Goal: Information Seeking & Learning: Learn about a topic

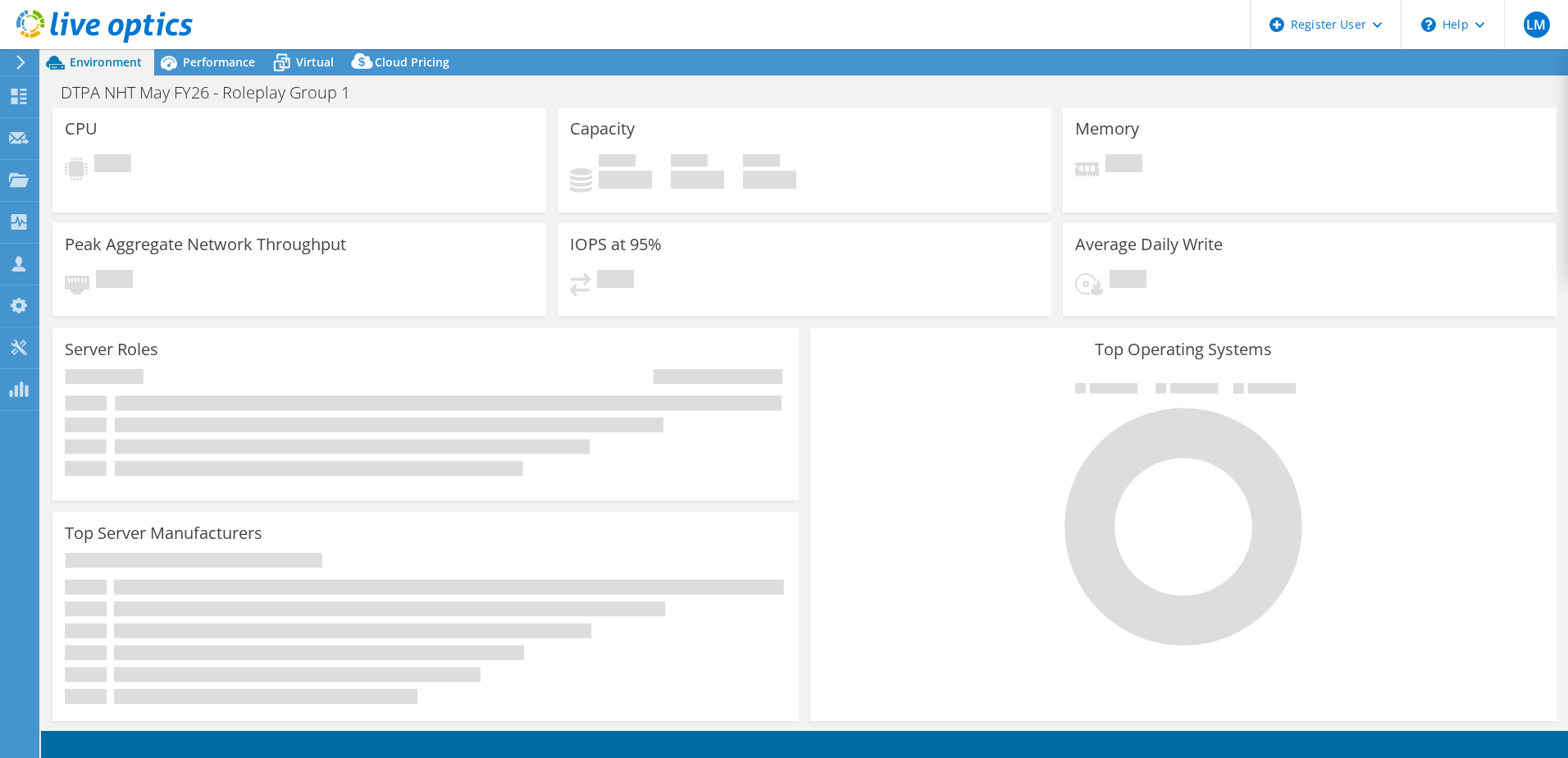
select select "EULondon"
select select "USD"
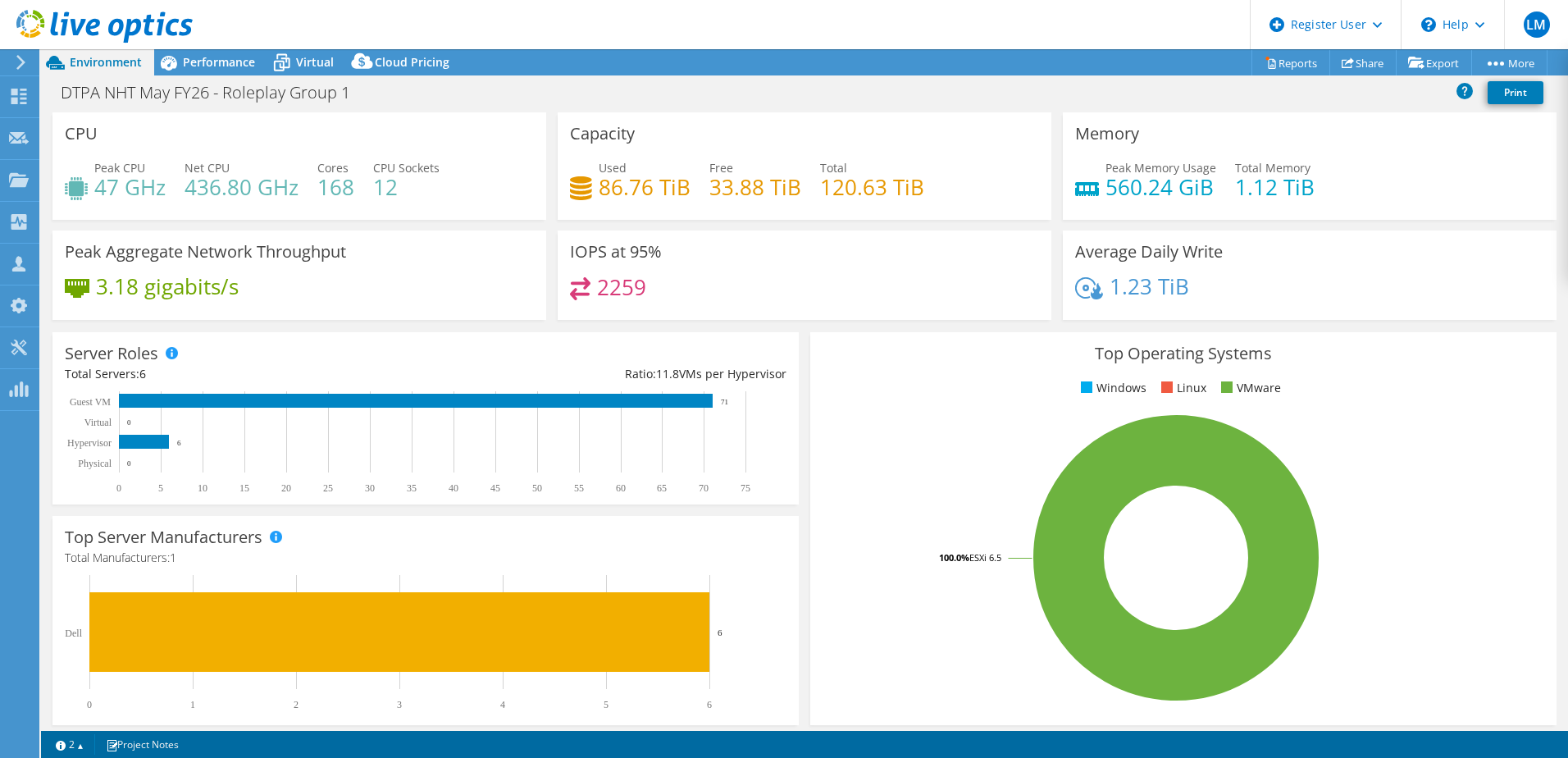
click at [724, 141] on div "Capacity Used 86.76 TiB Free 33.88 TiB Total 120.63 TiB" at bounding box center [804, 166] width 493 height 108
click at [655, 142] on div "Capacity Used 86.76 TiB Free 33.88 TiB Total 120.63 TiB" at bounding box center [804, 166] width 493 height 108
click at [195, 34] on header "LM Dell User [PERSON_NAME] [PERSON_NAME][EMAIL_ADDRESS][PERSON_NAME][DOMAIN_NAM…" at bounding box center [784, 24] width 1568 height 49
click at [207, 55] on span "Performance" at bounding box center [218, 61] width 73 height 15
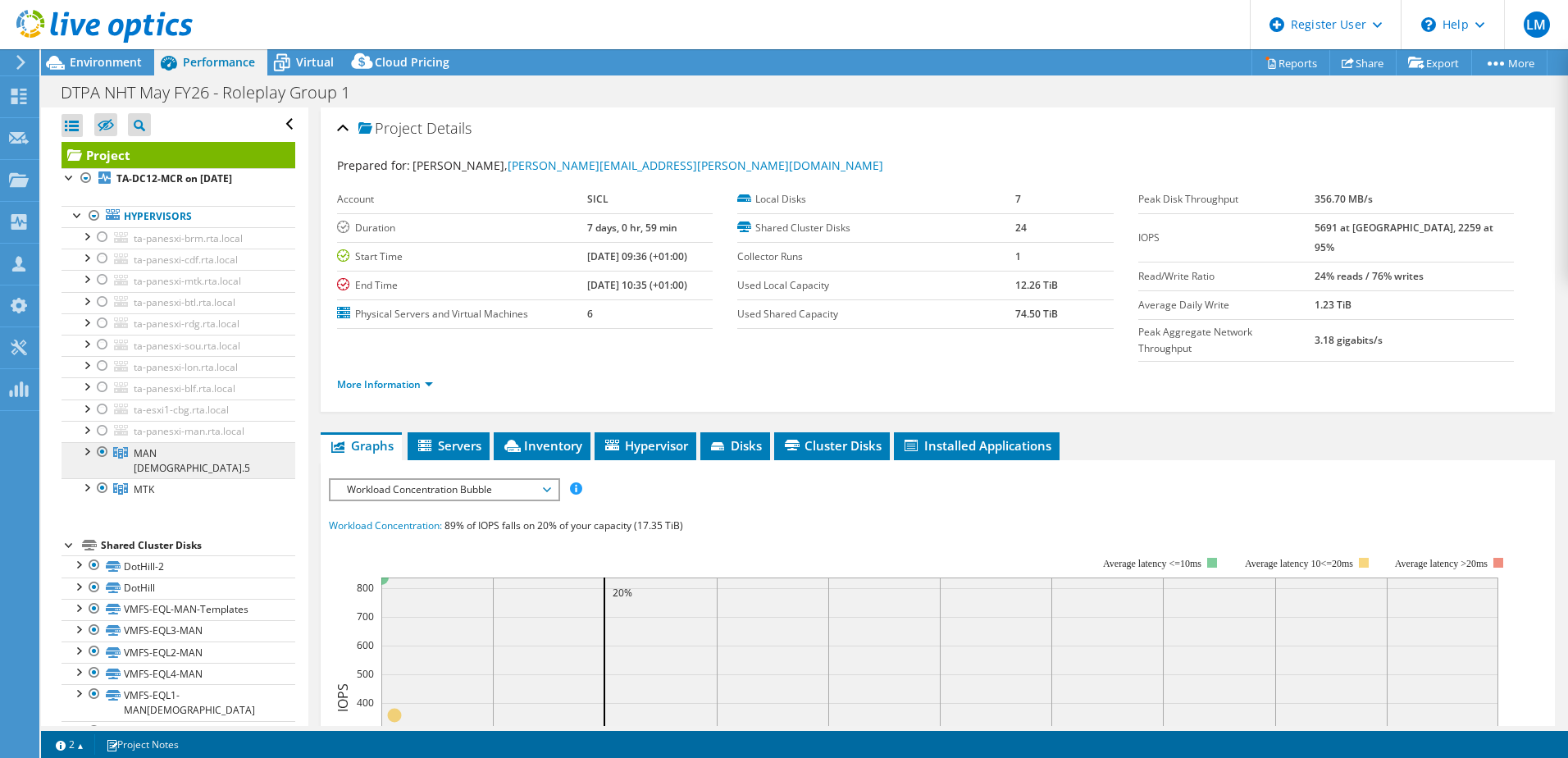
click at [190, 447] on link "MAN [DEMOGRAPHIC_DATA].5" at bounding box center [178, 460] width 234 height 36
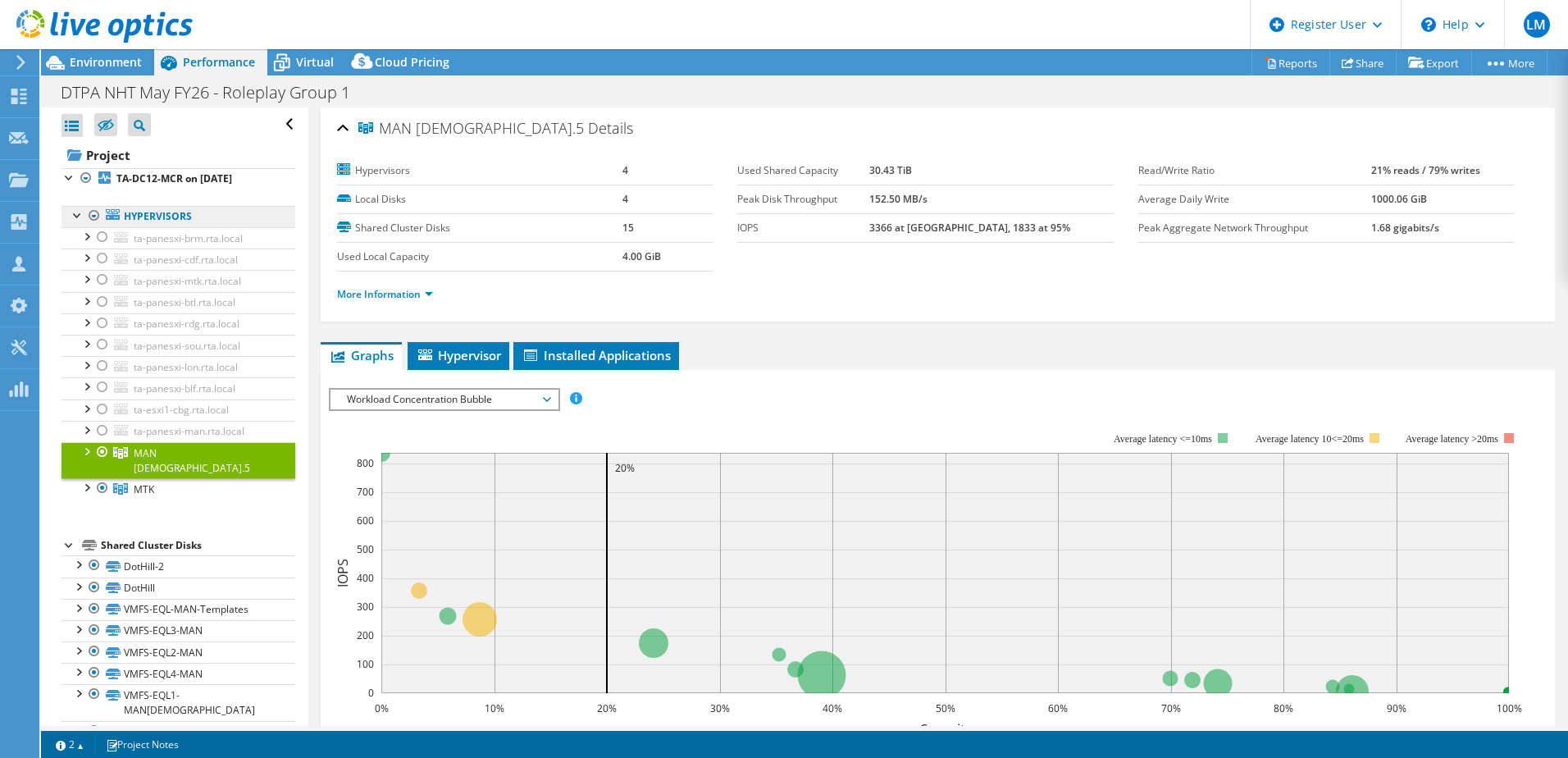
click at [215, 212] on link "Hypervisors" at bounding box center [178, 217] width 234 height 22
click at [238, 212] on link "Hypervisors" at bounding box center [178, 217] width 234 height 22
click at [180, 407] on span "ta-esxi1-cbg.rta.local" at bounding box center [181, 410] width 95 height 14
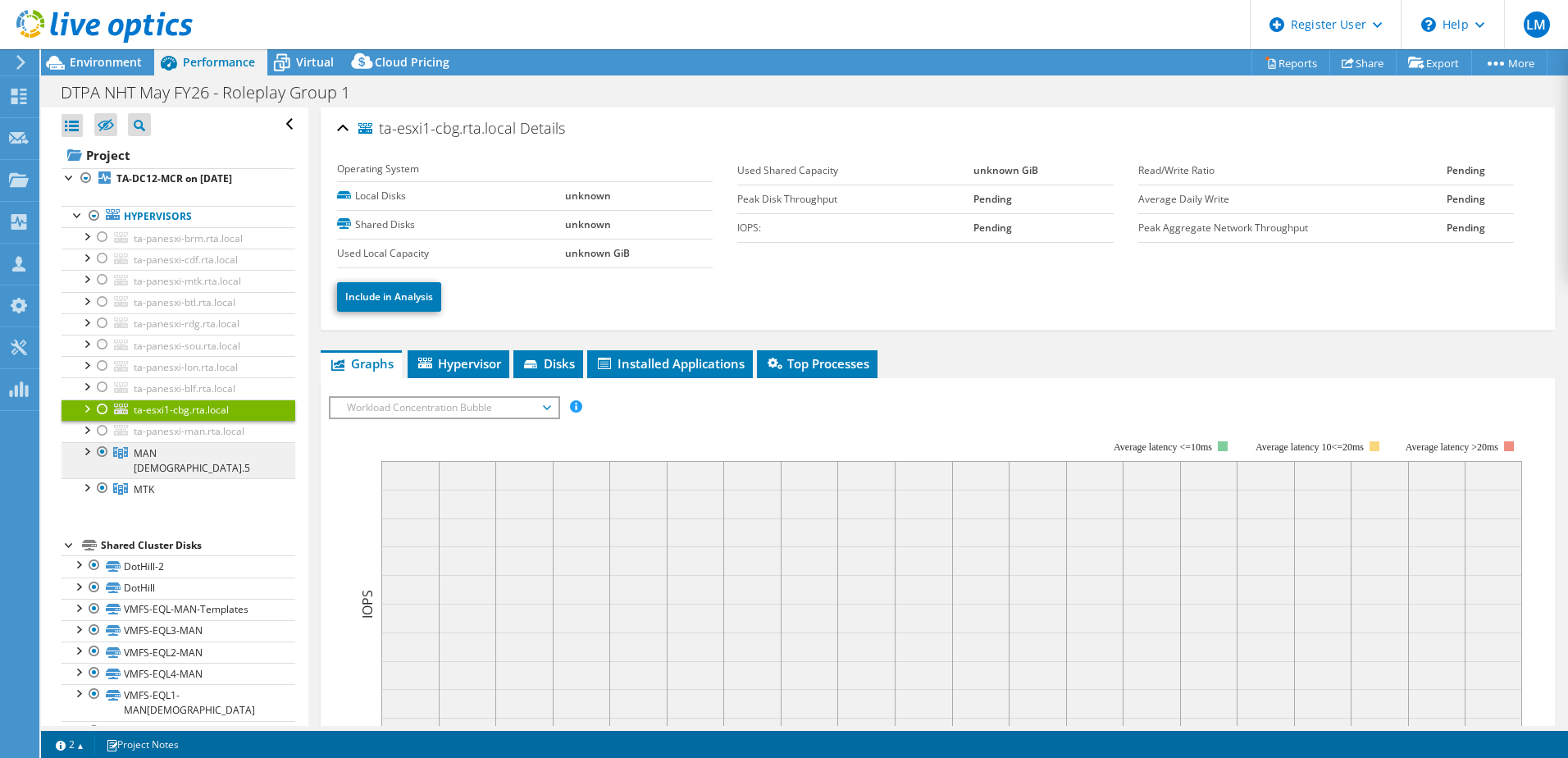
click at [160, 446] on span "MAN [DEMOGRAPHIC_DATA].5" at bounding box center [192, 461] width 116 height 29
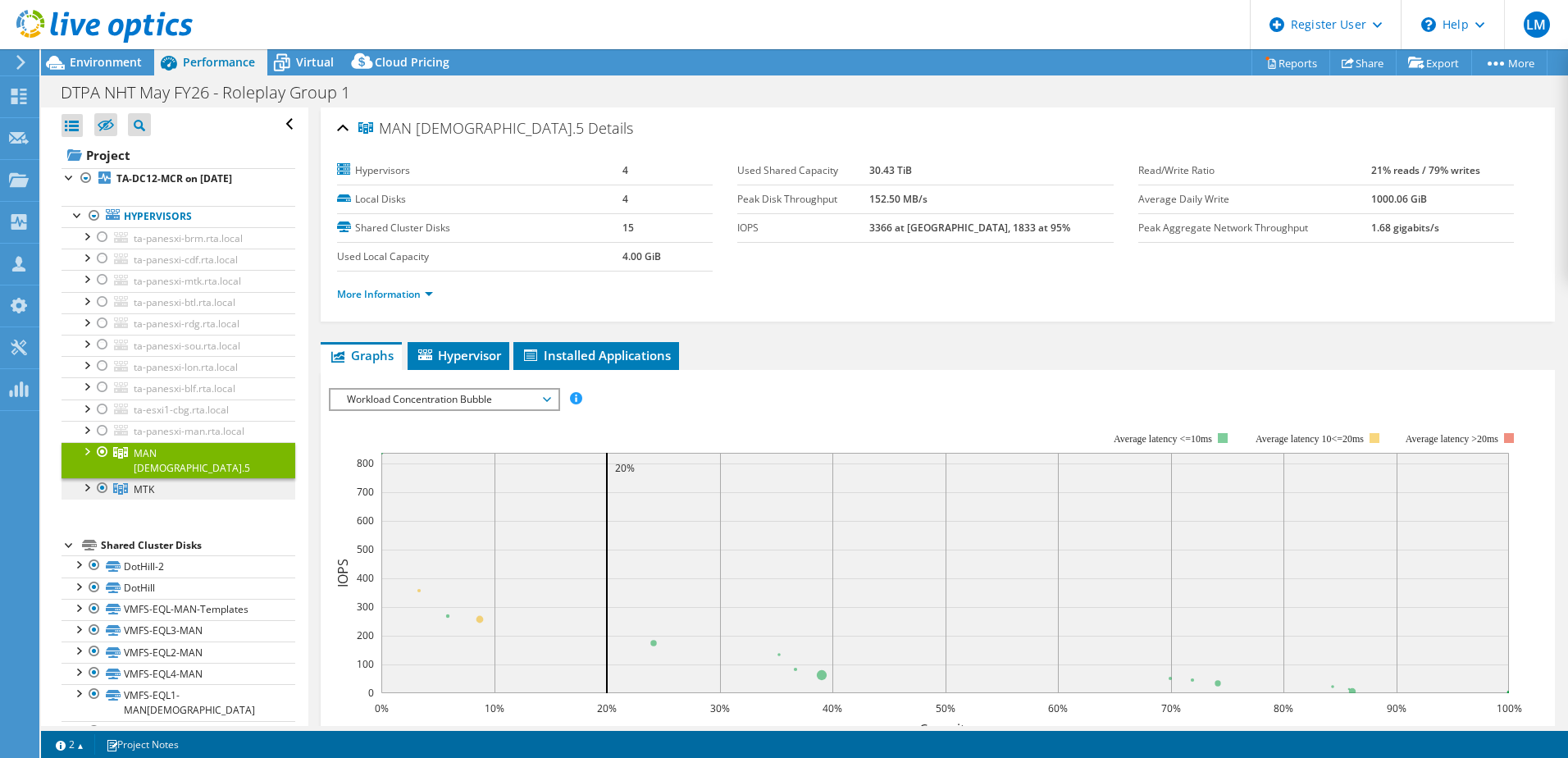
click at [160, 478] on link "MTK" at bounding box center [178, 489] width 234 height 22
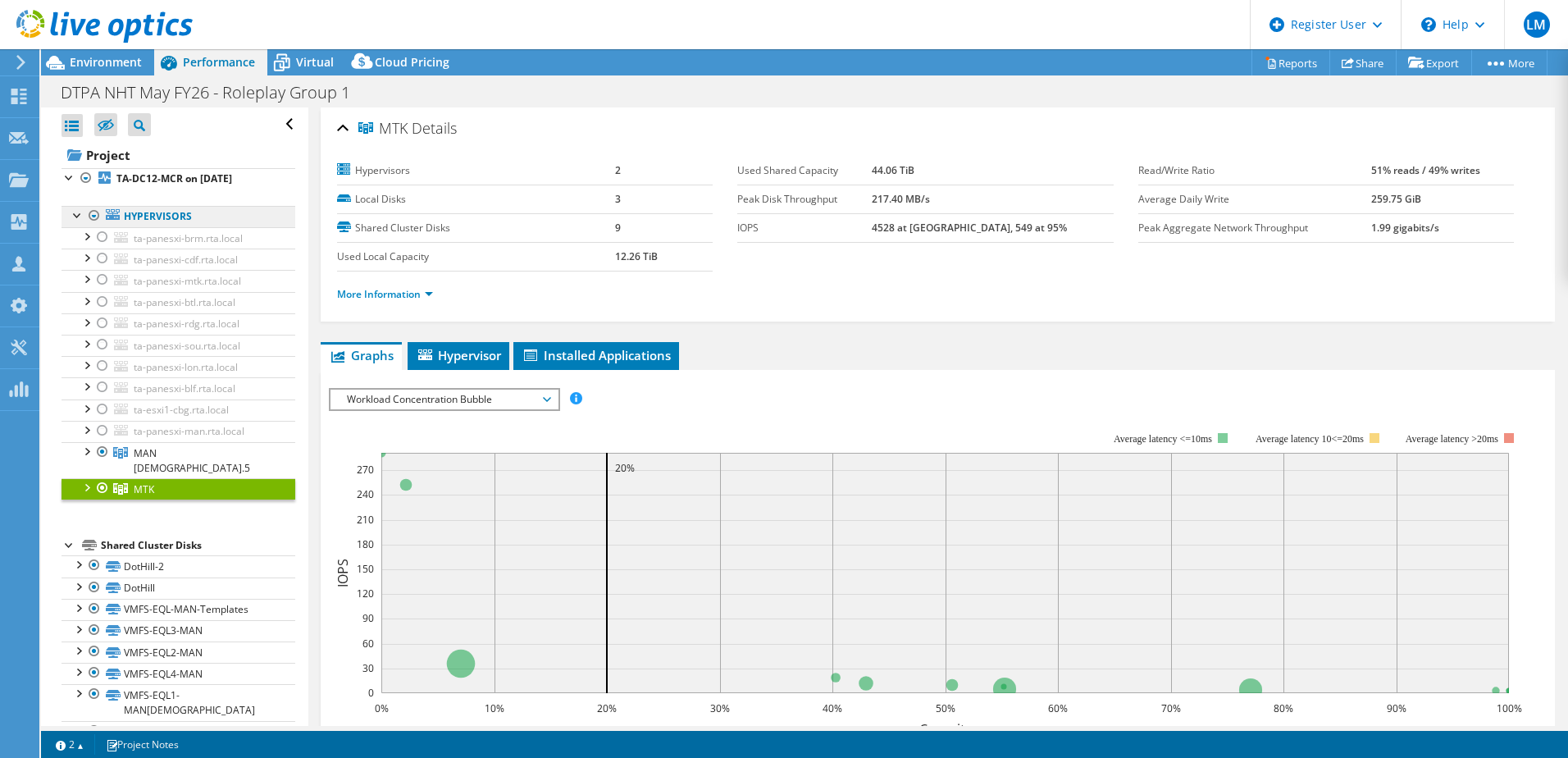
click at [146, 211] on link "Hypervisors" at bounding box center [178, 217] width 234 height 22
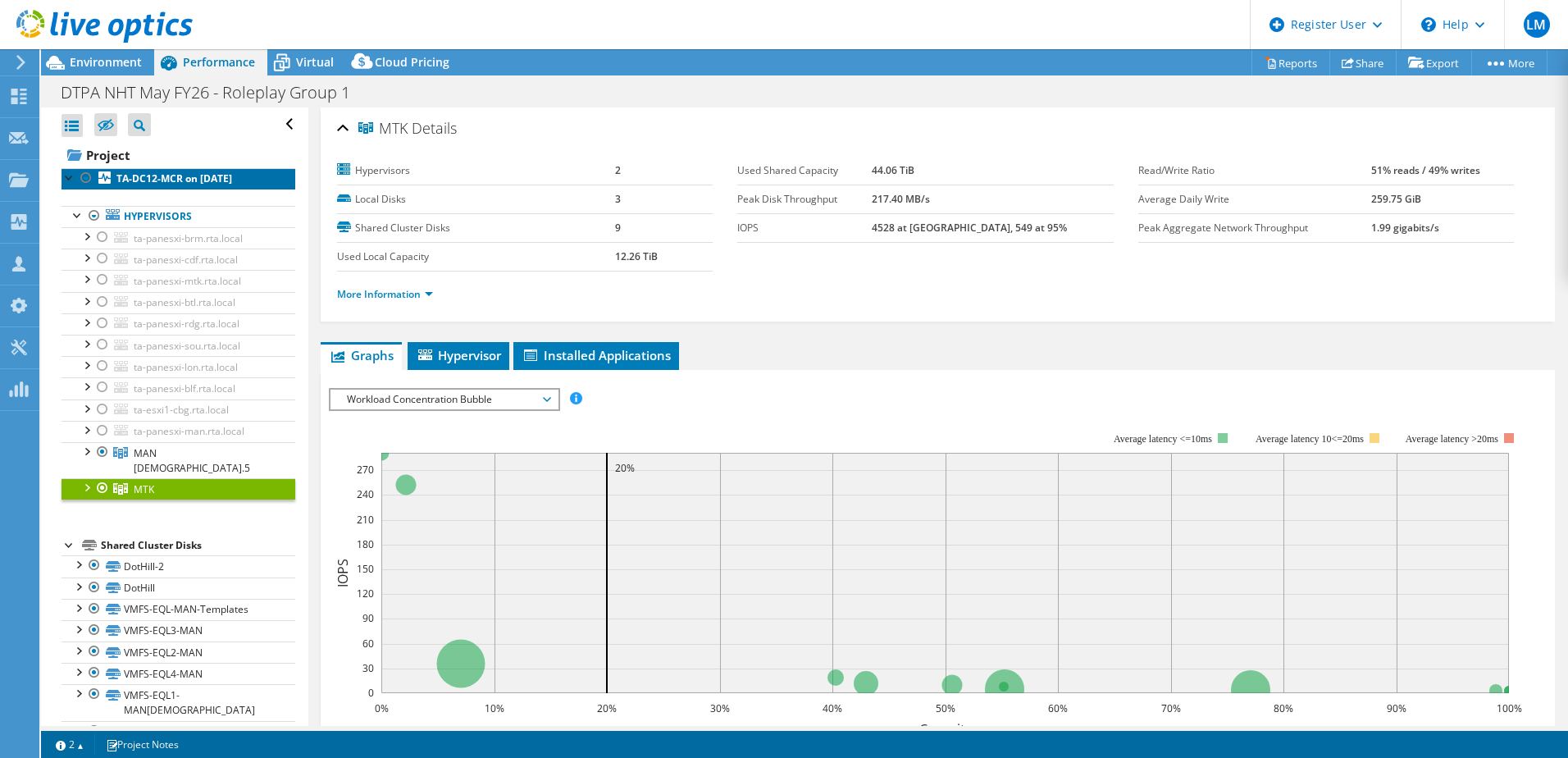
click at [124, 181] on b "TA-DC12-MCR on [DATE]" at bounding box center [174, 178] width 116 height 14
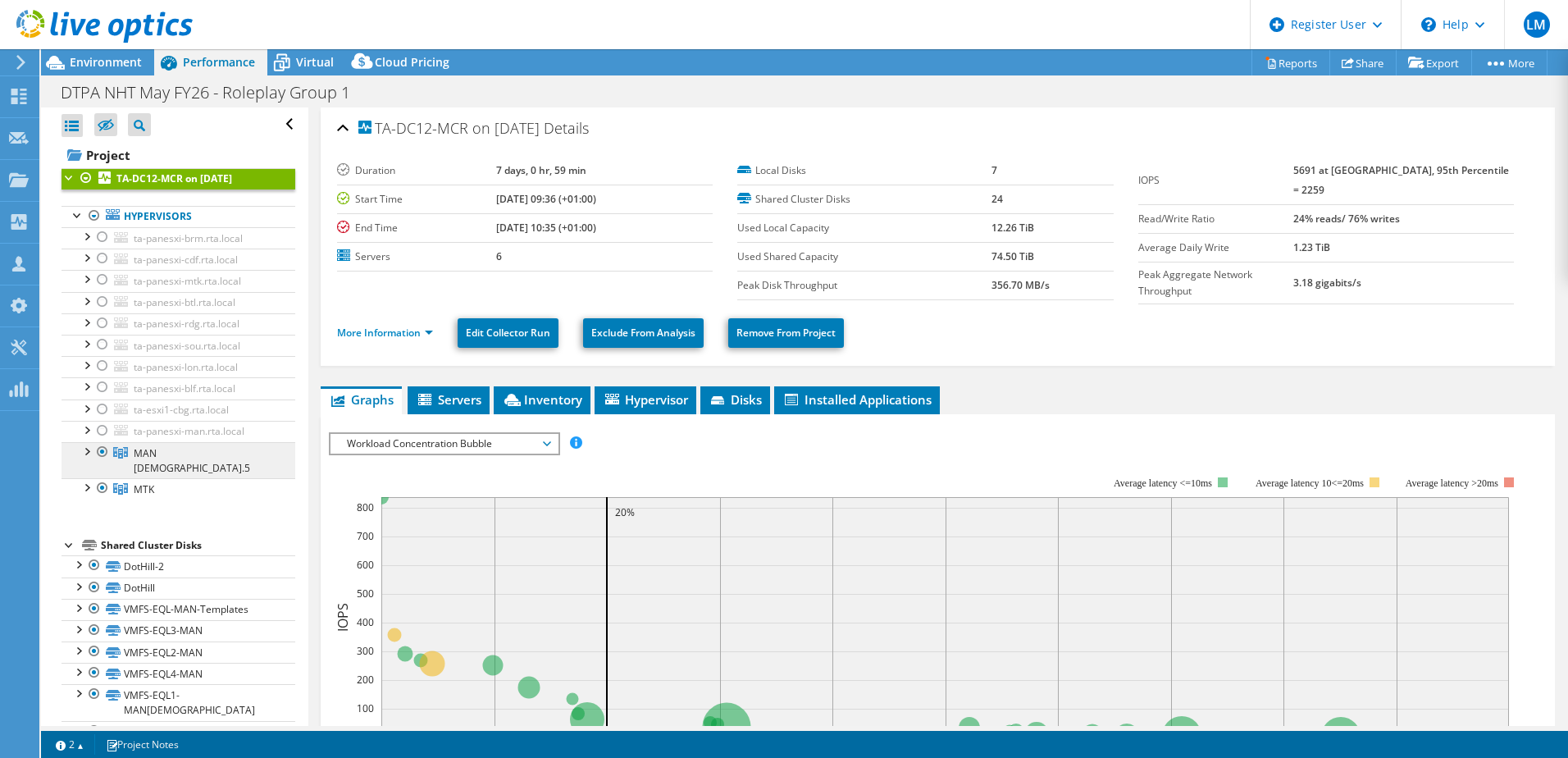
click at [187, 455] on link "MAN [DEMOGRAPHIC_DATA].5" at bounding box center [178, 460] width 234 height 36
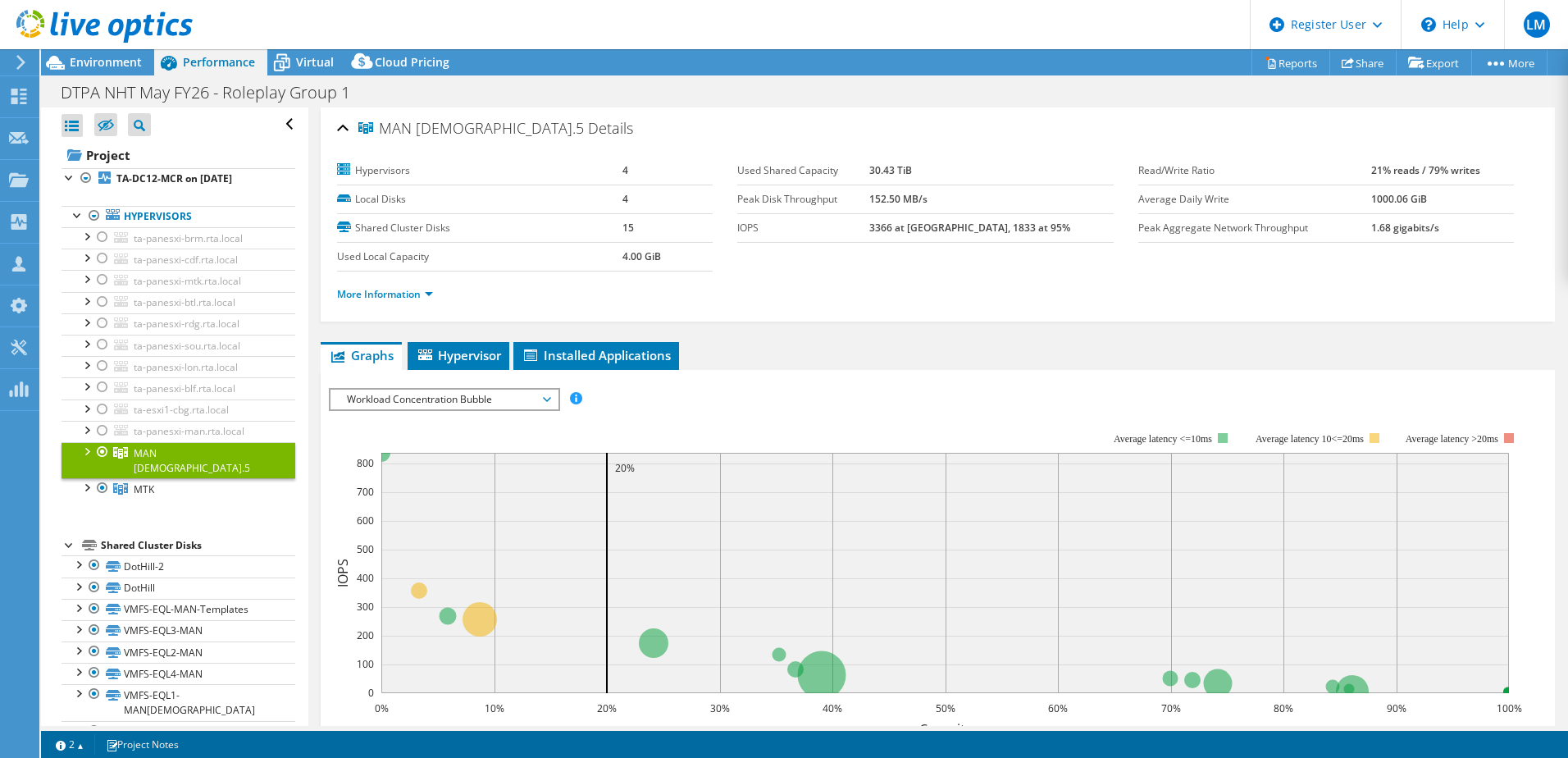
click at [482, 394] on span "Workload Concentration Bubble" at bounding box center [443, 400] width 210 height 20
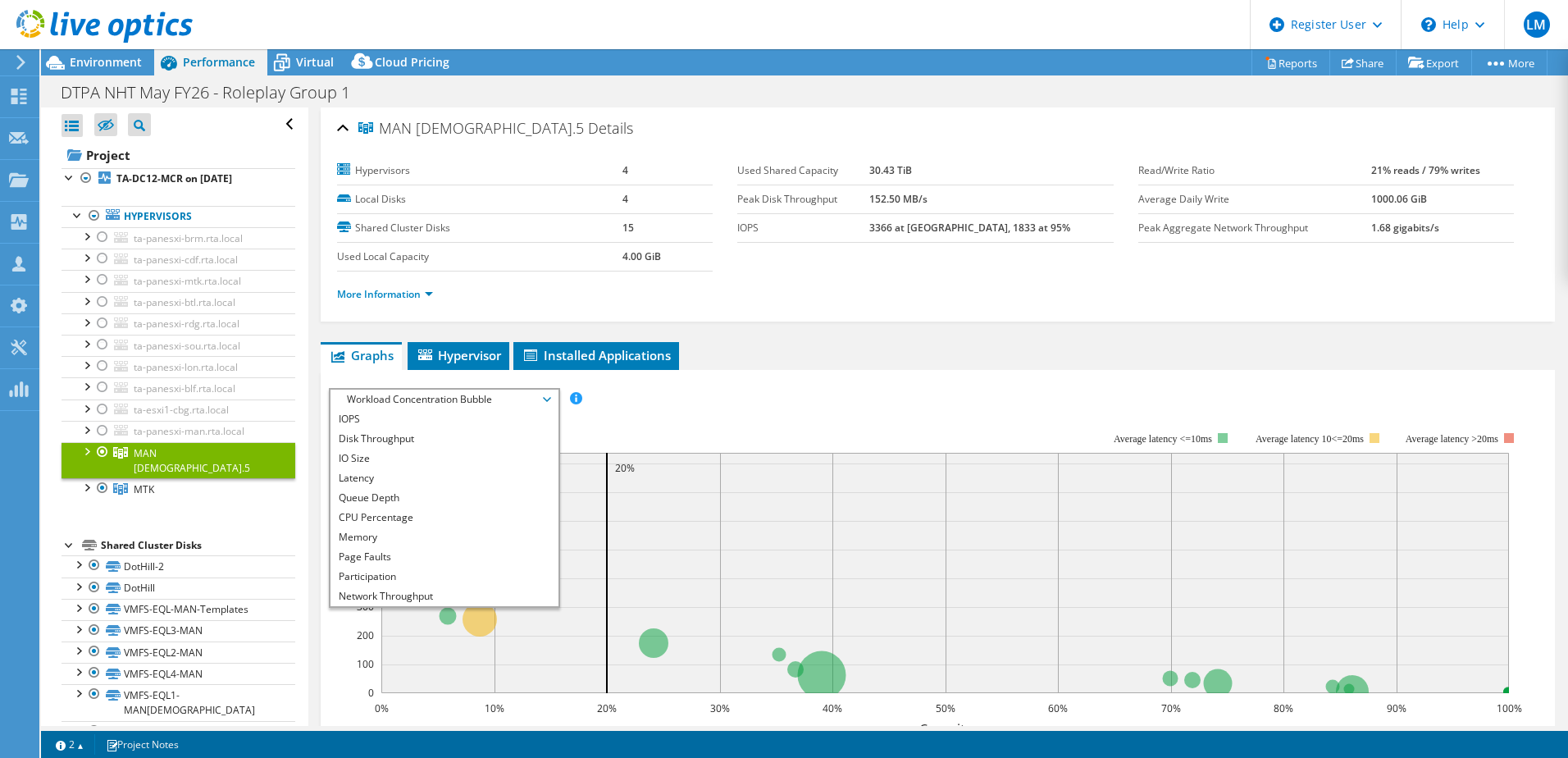
click at [997, 352] on ul "Graphs Servers Inventory Hypervisor Disks Cluster Disks Installed Applications" at bounding box center [938, 356] width 1234 height 28
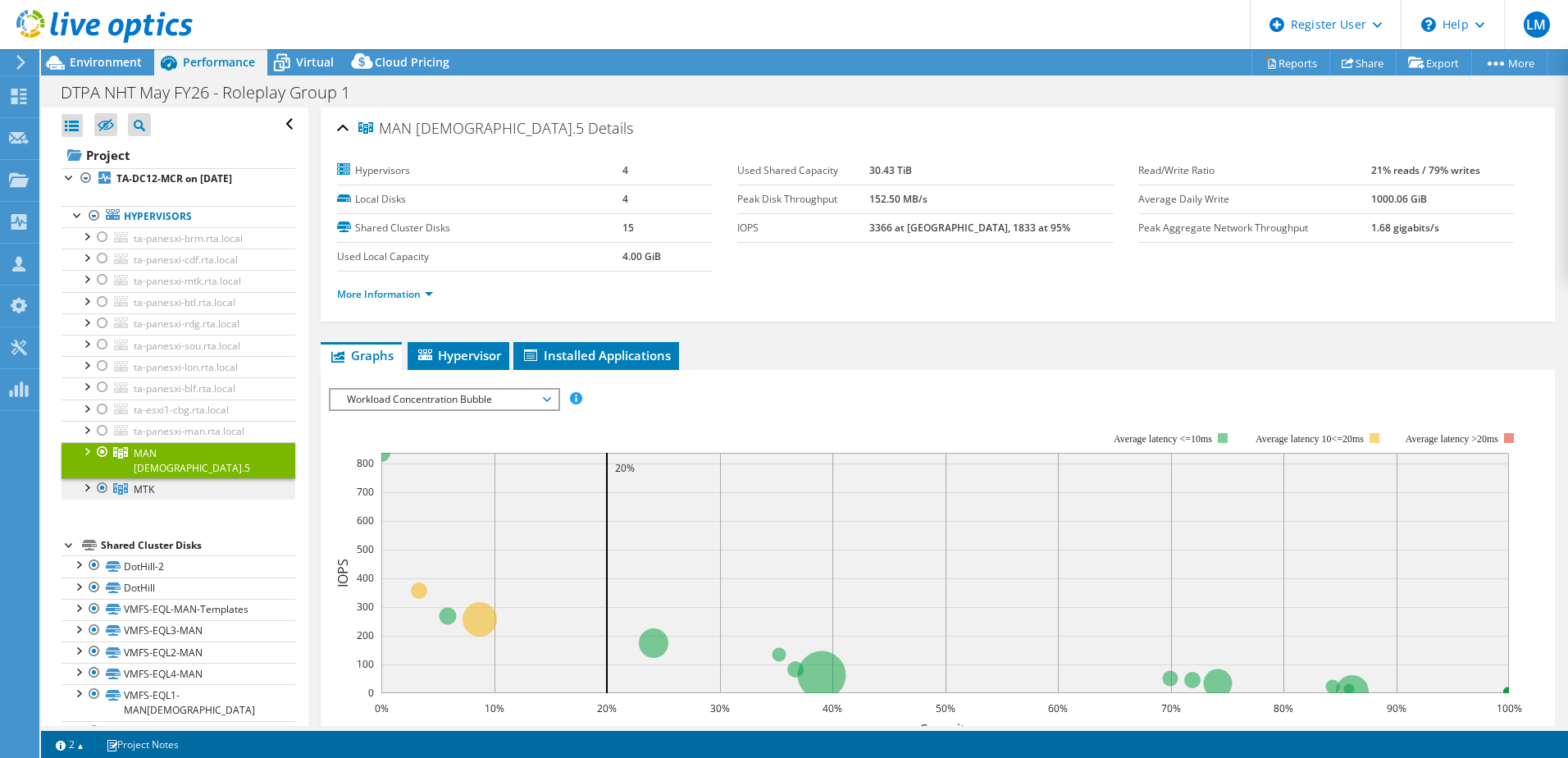
click at [141, 482] on span "MTK" at bounding box center [143, 489] width 21 height 14
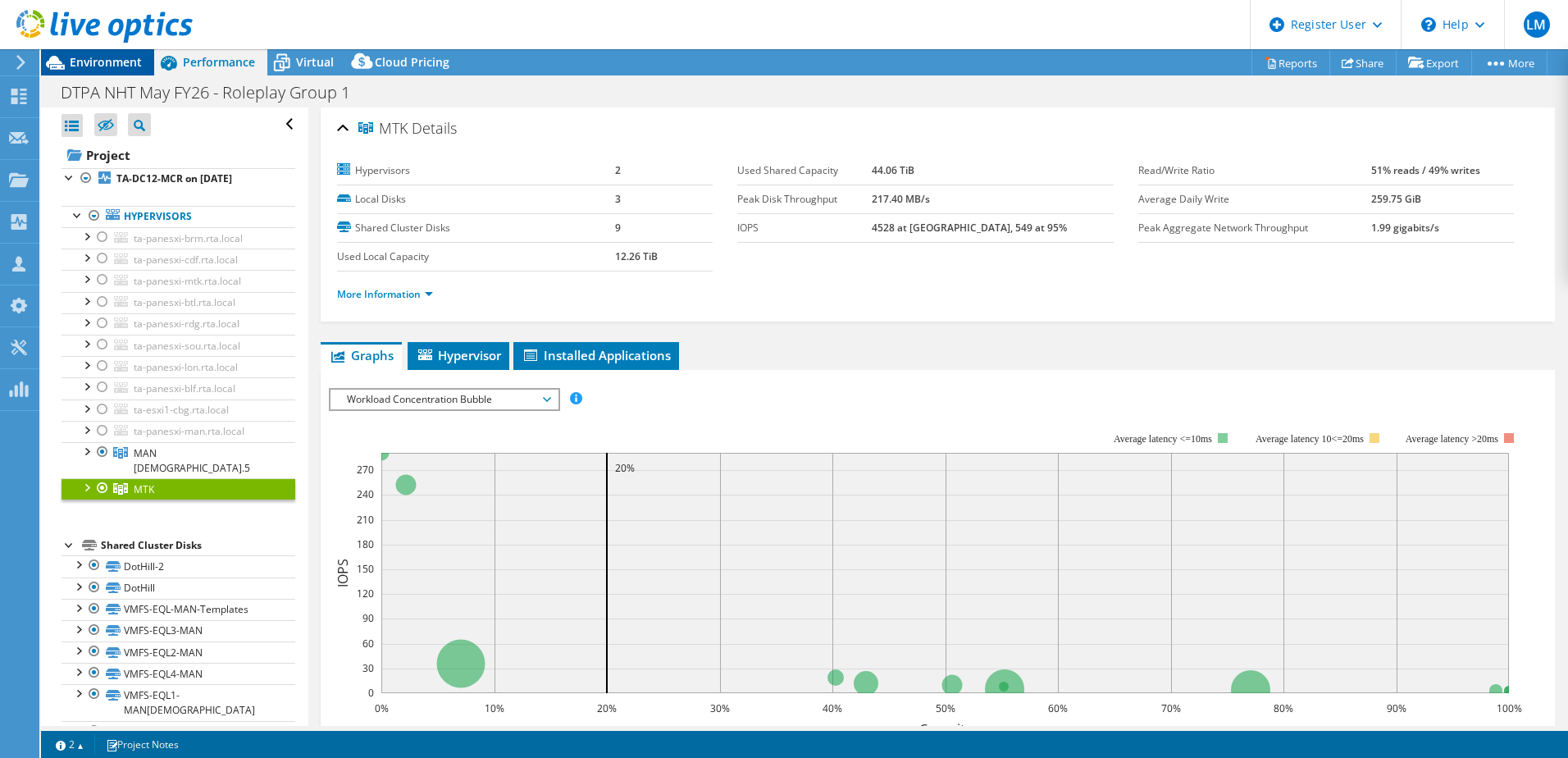
click at [75, 59] on span "Environment" at bounding box center [106, 61] width 73 height 15
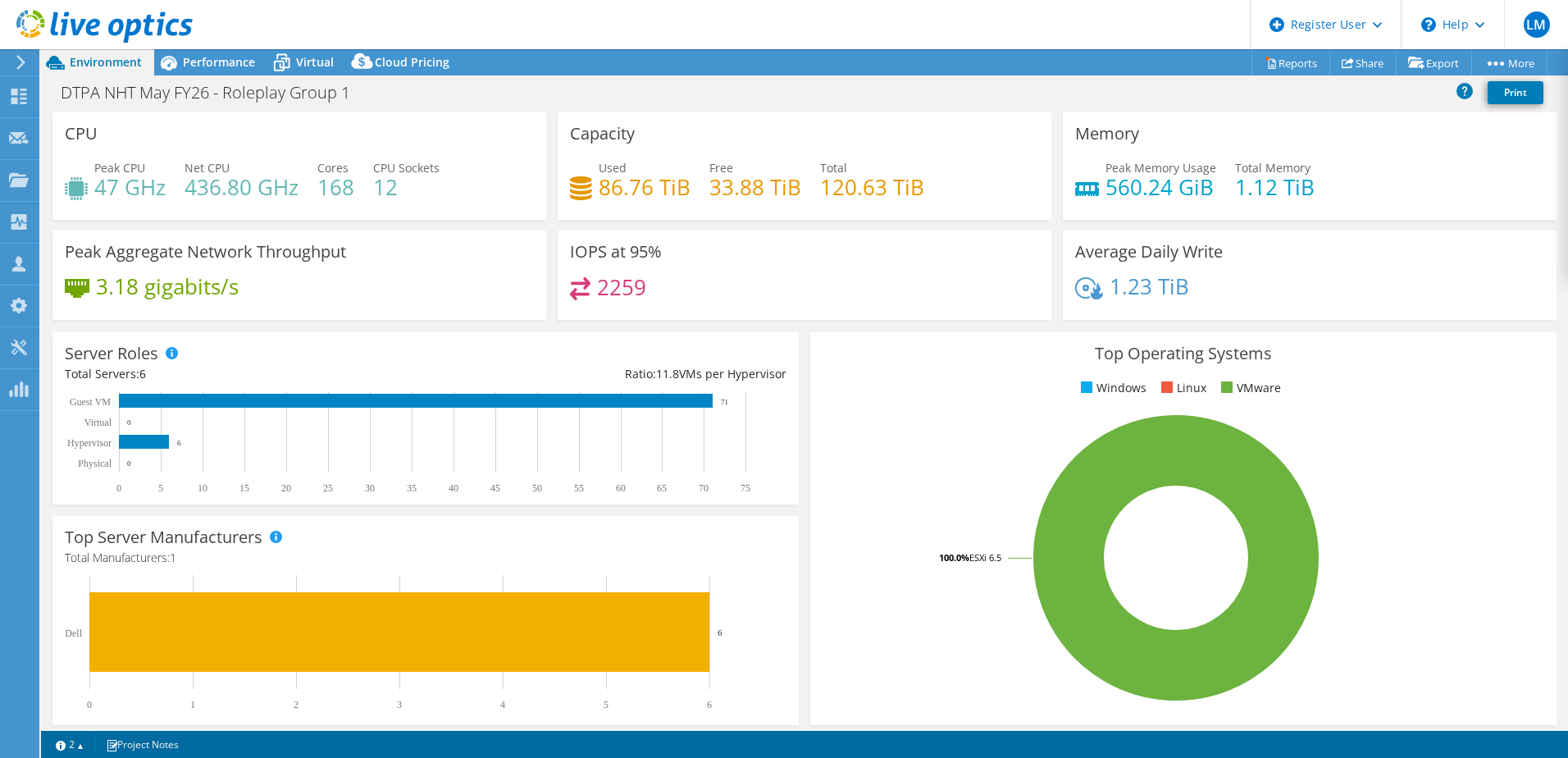
click at [700, 296] on div "2259" at bounding box center [804, 294] width 469 height 35
click at [611, 278] on h4 "2259" at bounding box center [621, 287] width 49 height 18
click at [193, 65] on span "Performance" at bounding box center [218, 61] width 73 height 15
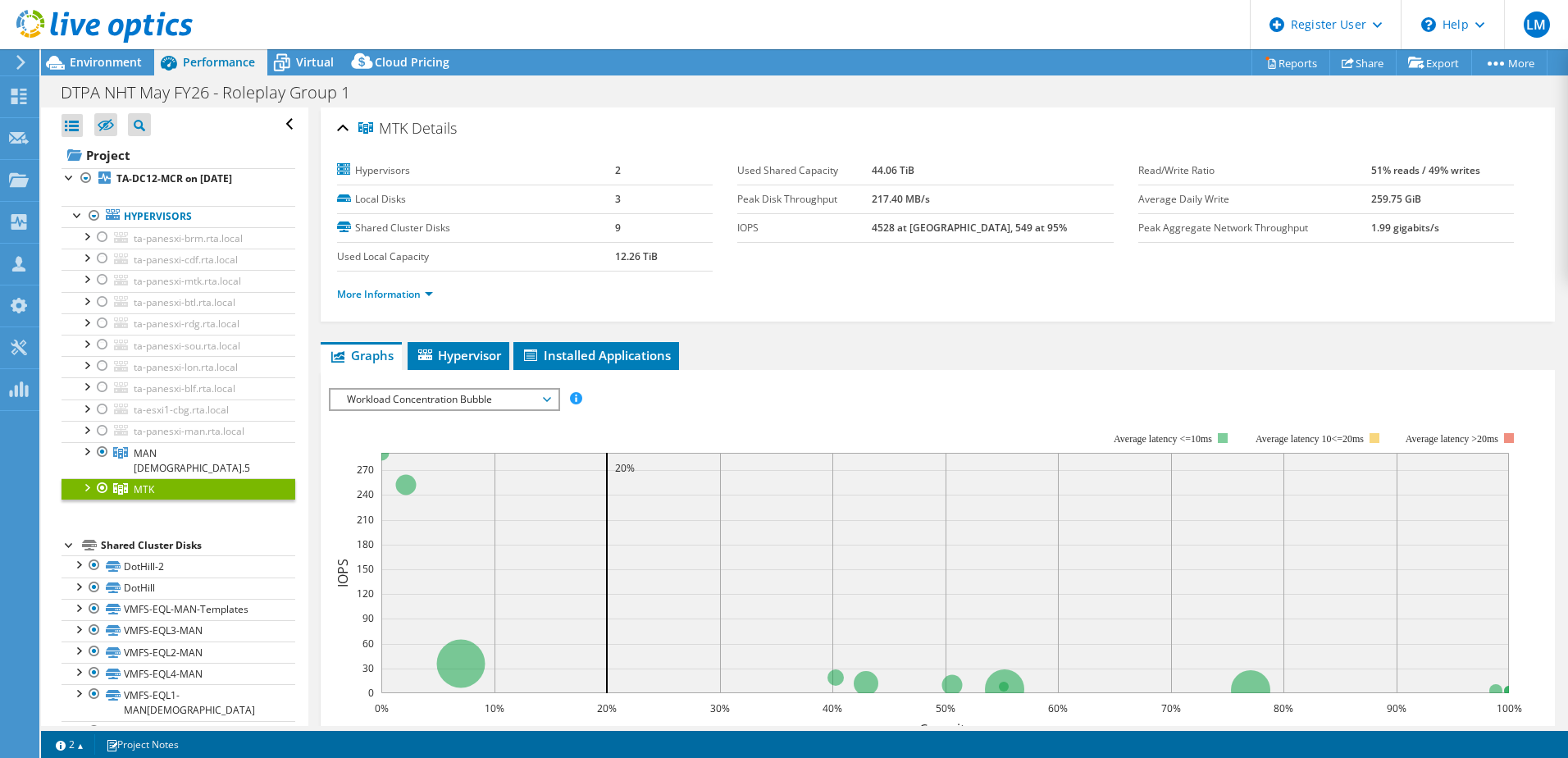
click at [454, 390] on span "Workload Concentration Bubble" at bounding box center [443, 400] width 210 height 20
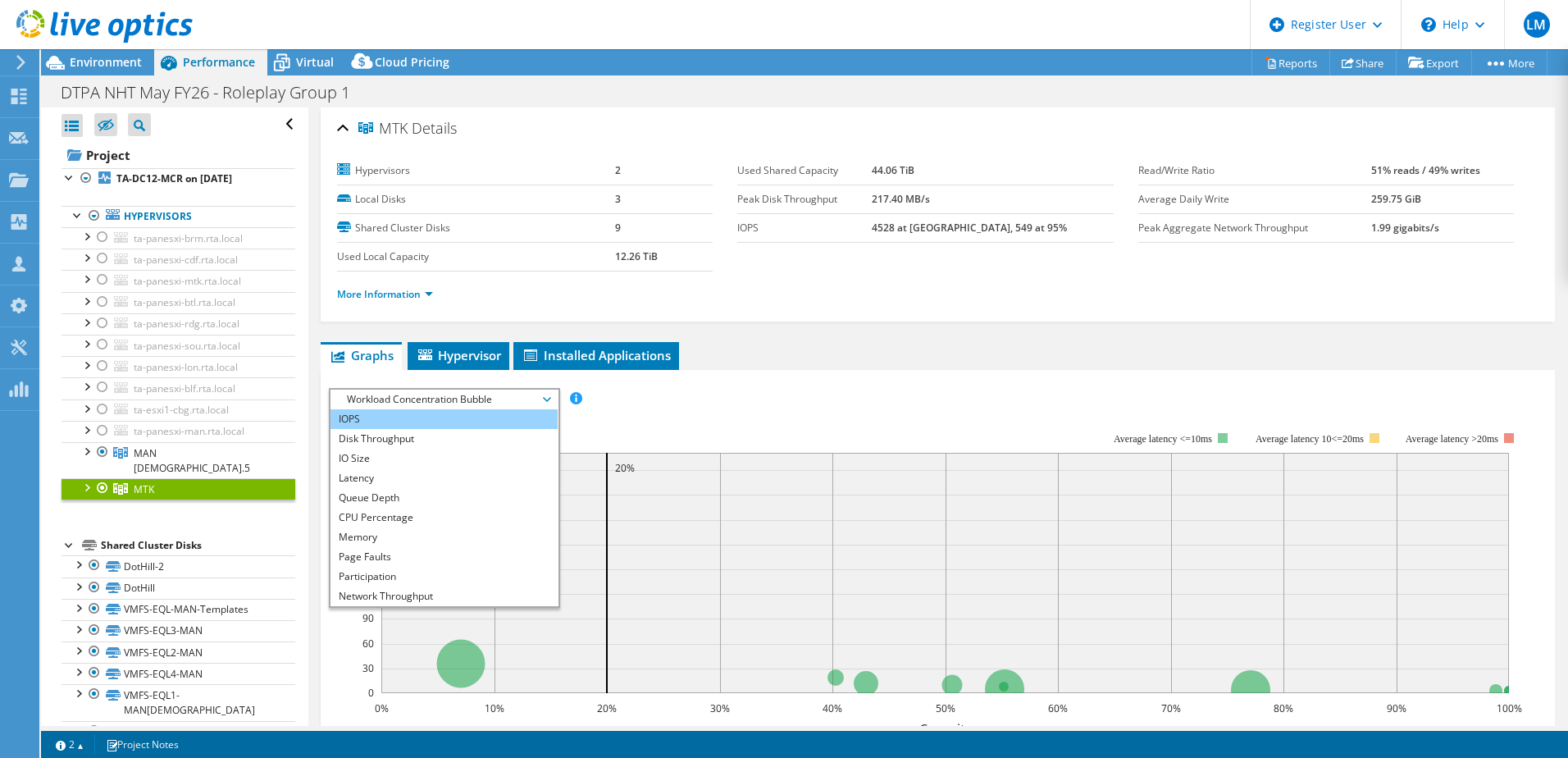
click at [415, 423] on li "IOPS" at bounding box center [444, 419] width 227 height 20
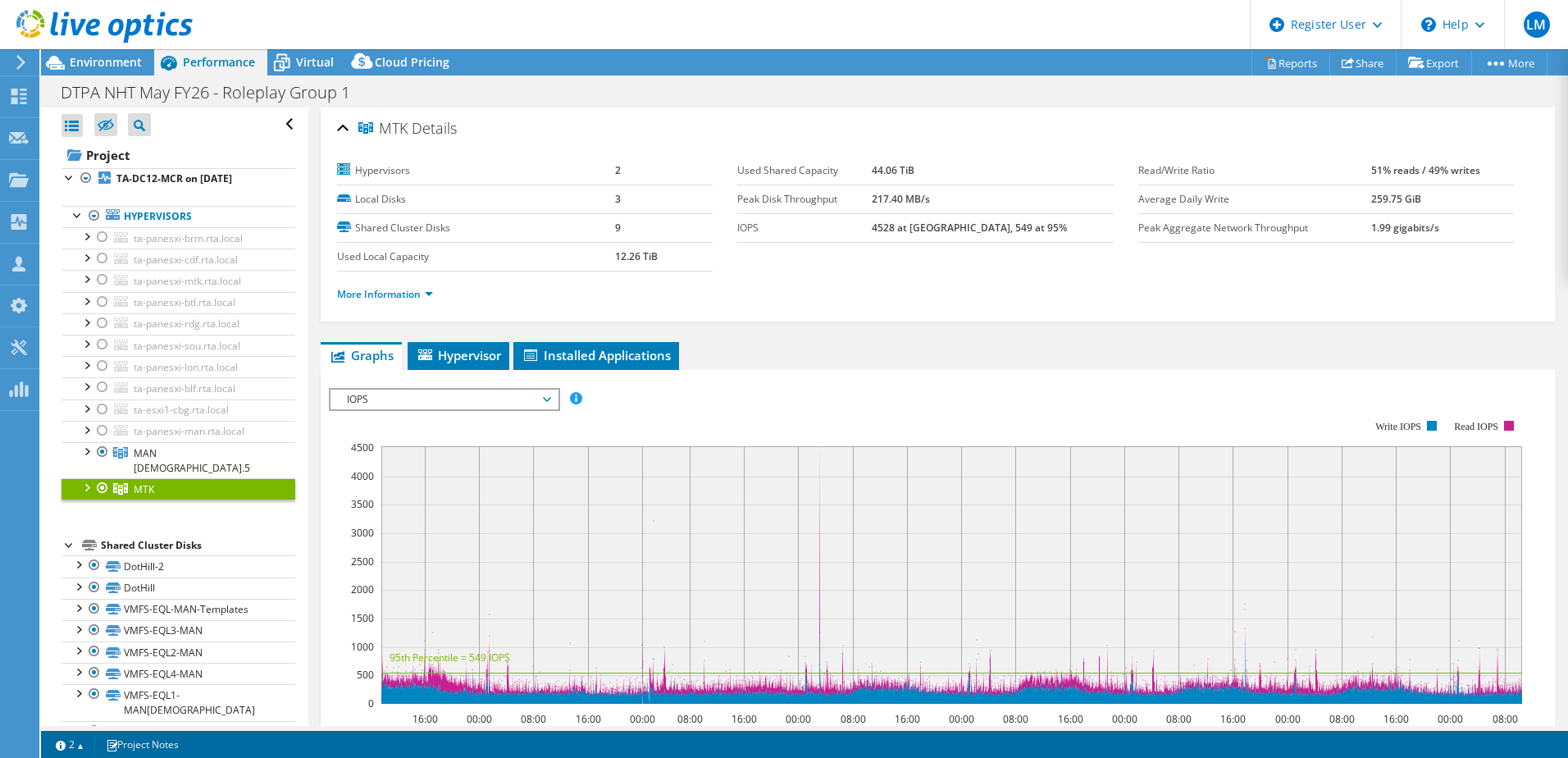
scroll to position [273, 0]
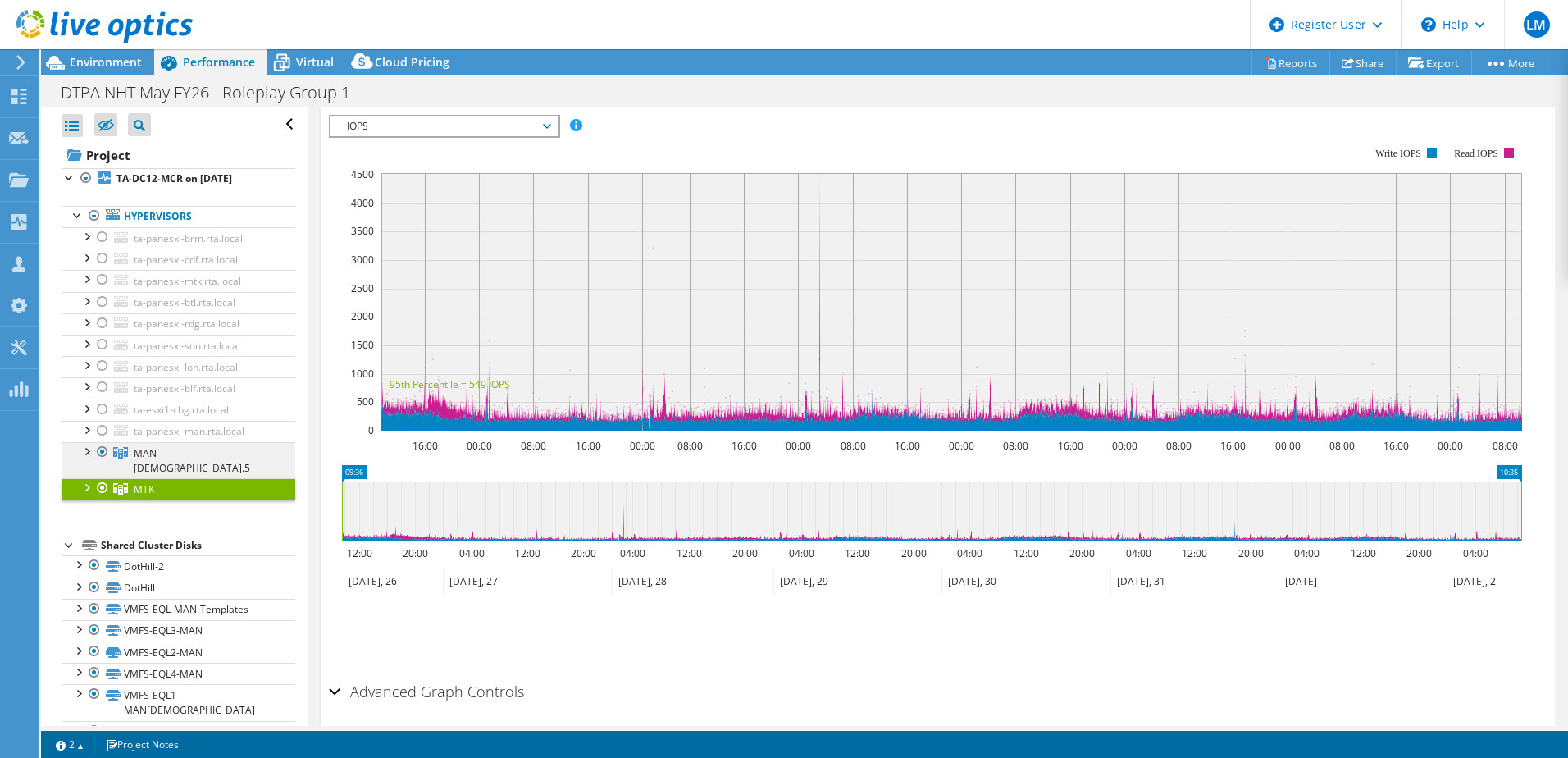
click at [159, 448] on span "MAN [DEMOGRAPHIC_DATA].5" at bounding box center [192, 461] width 116 height 29
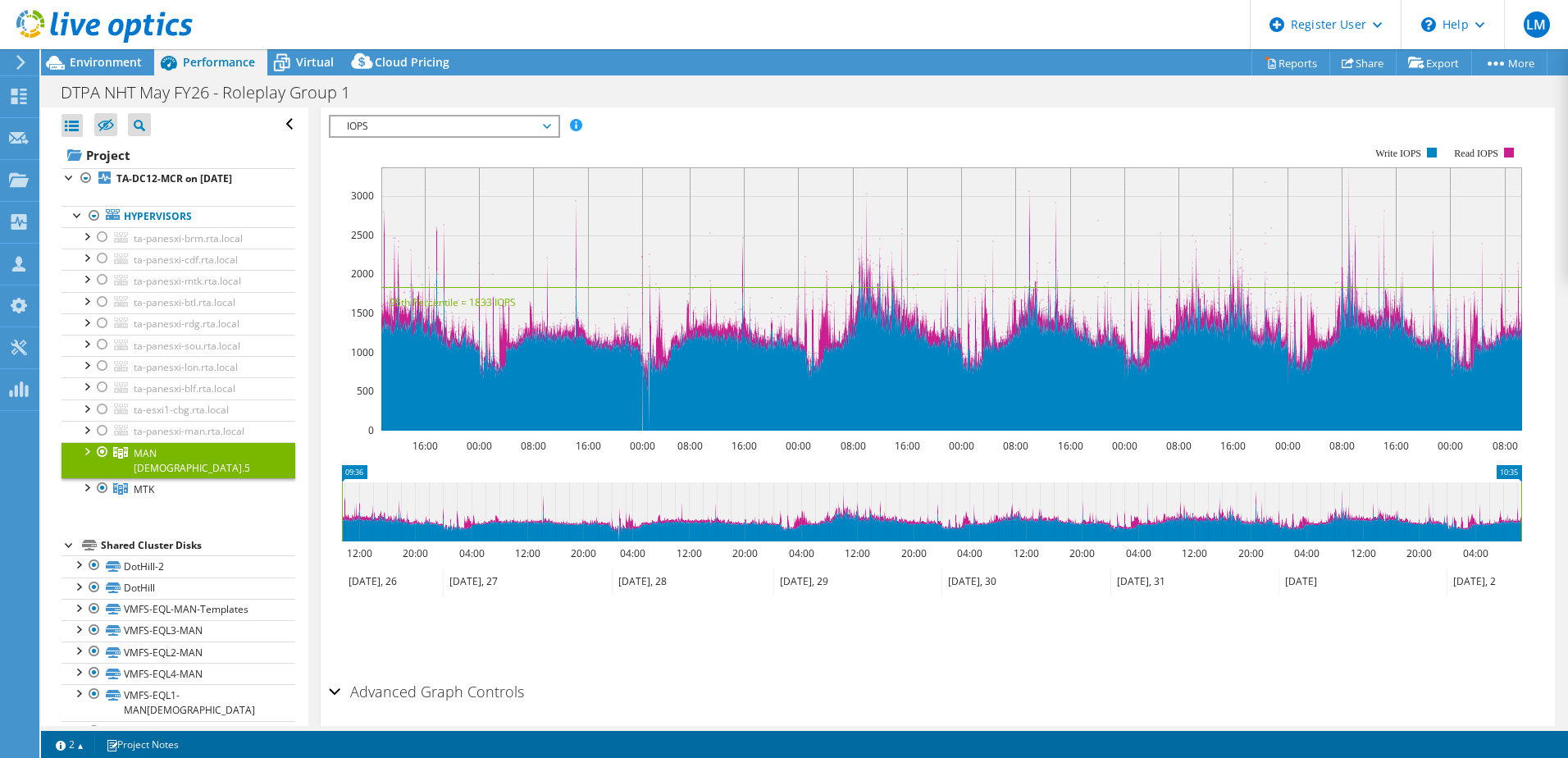
click at [189, 63] on span "Performance" at bounding box center [218, 61] width 73 height 15
click at [118, 52] on div at bounding box center [96, 27] width 193 height 55
click at [128, 63] on span "Environment" at bounding box center [106, 61] width 73 height 15
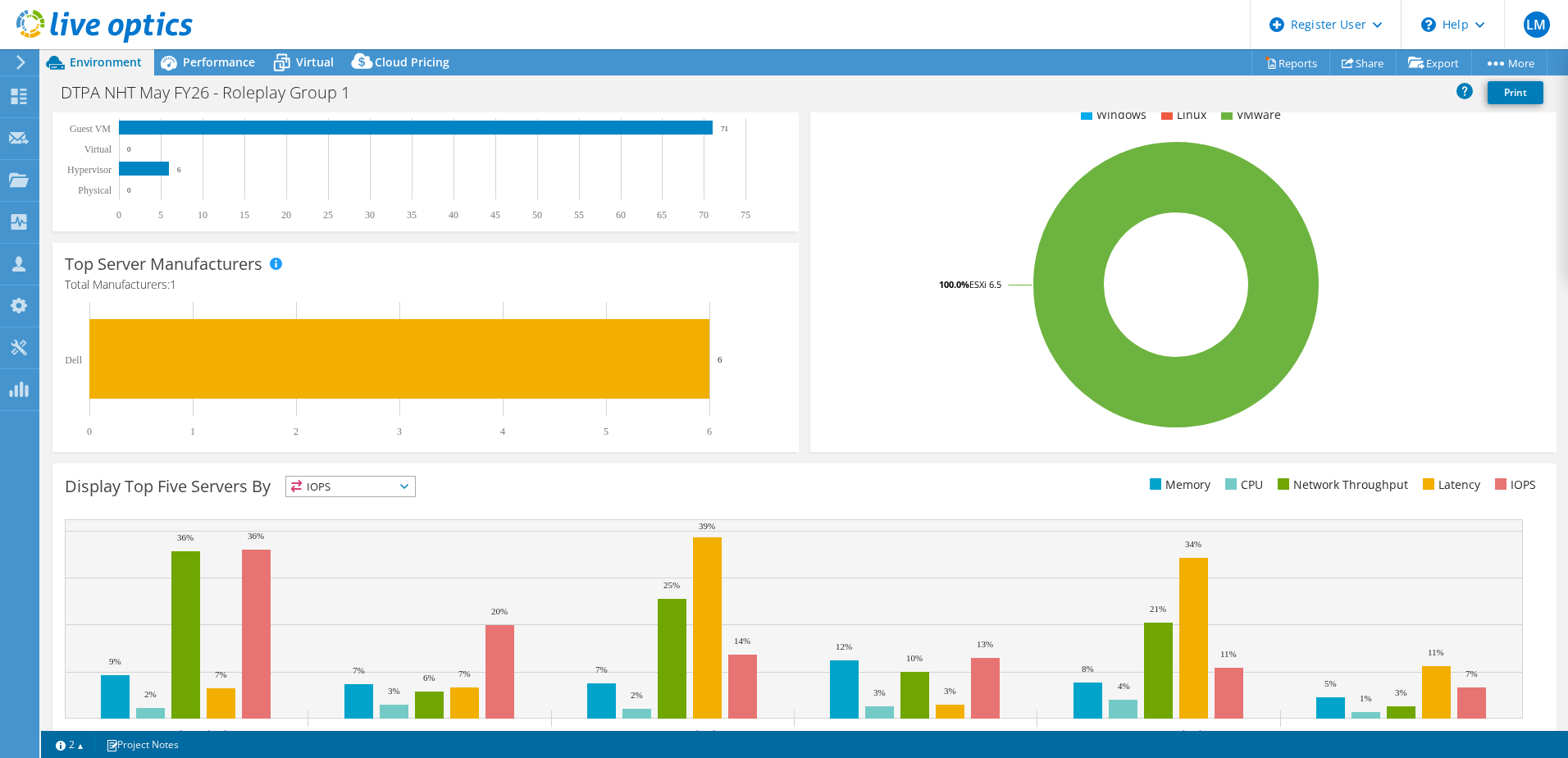
scroll to position [337, 0]
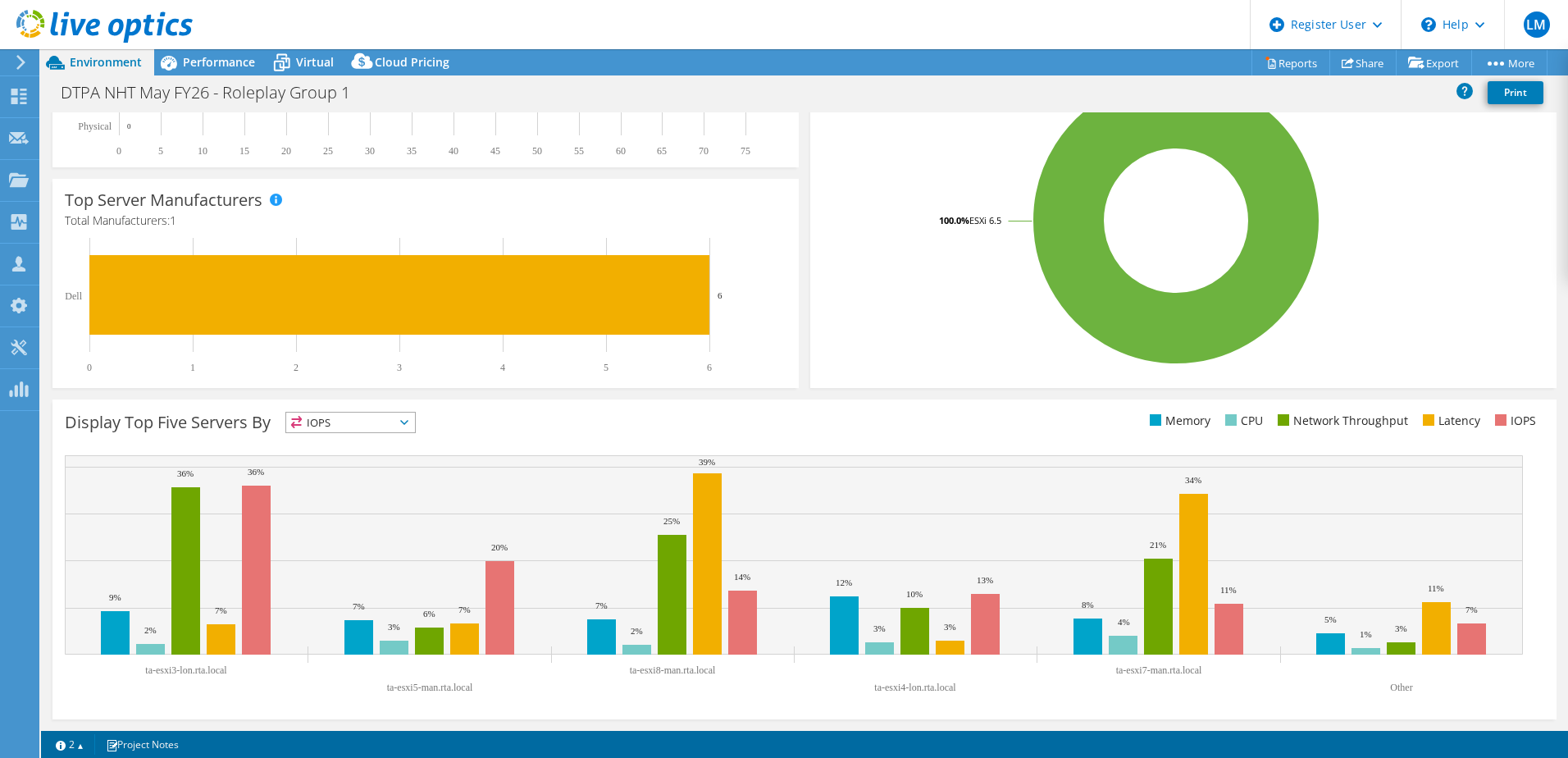
click at [353, 419] on span "IOPS" at bounding box center [351, 423] width 129 height 20
click at [450, 426] on div "Display Top Five Servers By IOPS IOPS" at bounding box center [434, 426] width 740 height 27
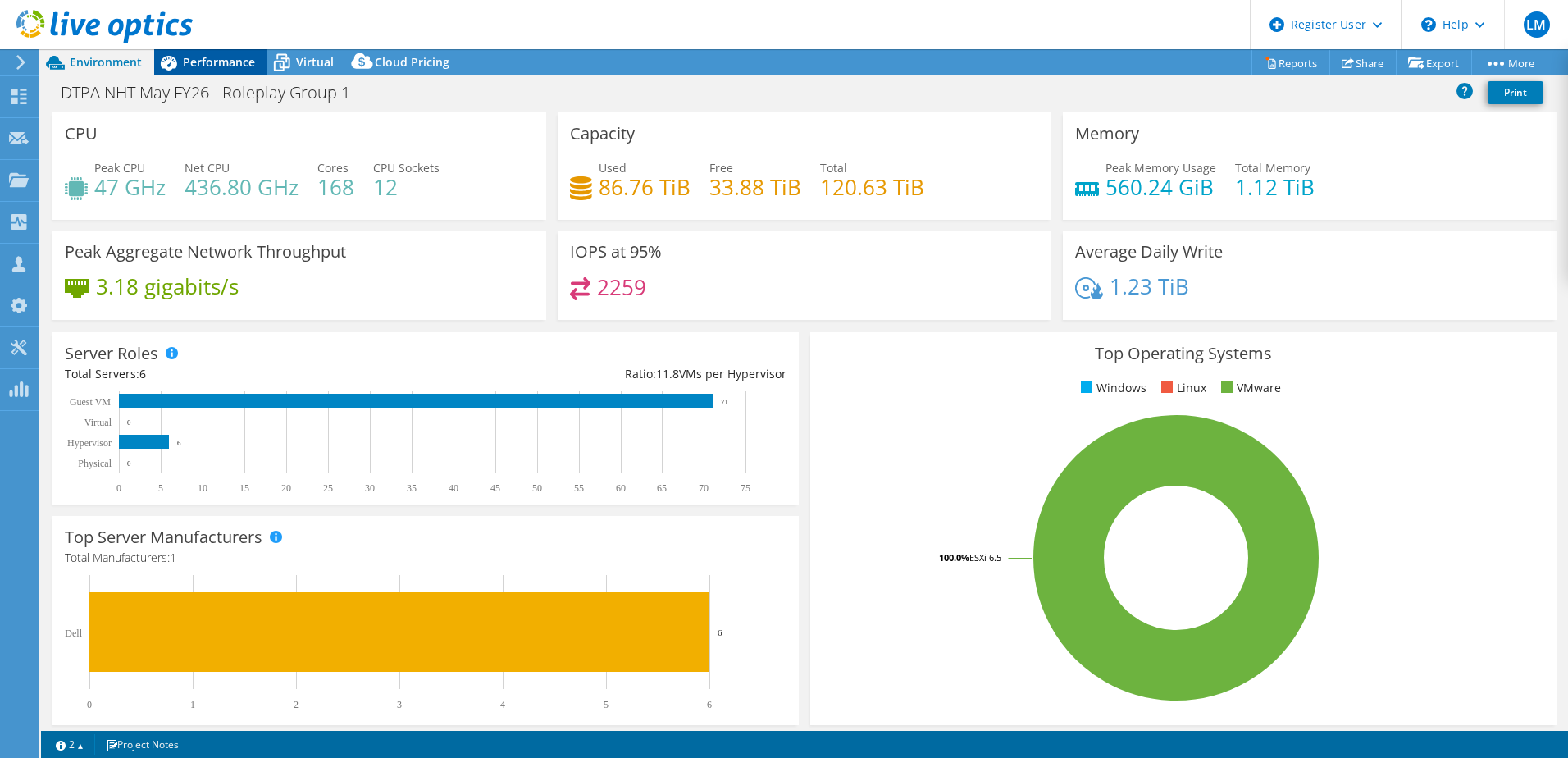
click at [201, 69] on span "Performance" at bounding box center [218, 61] width 73 height 15
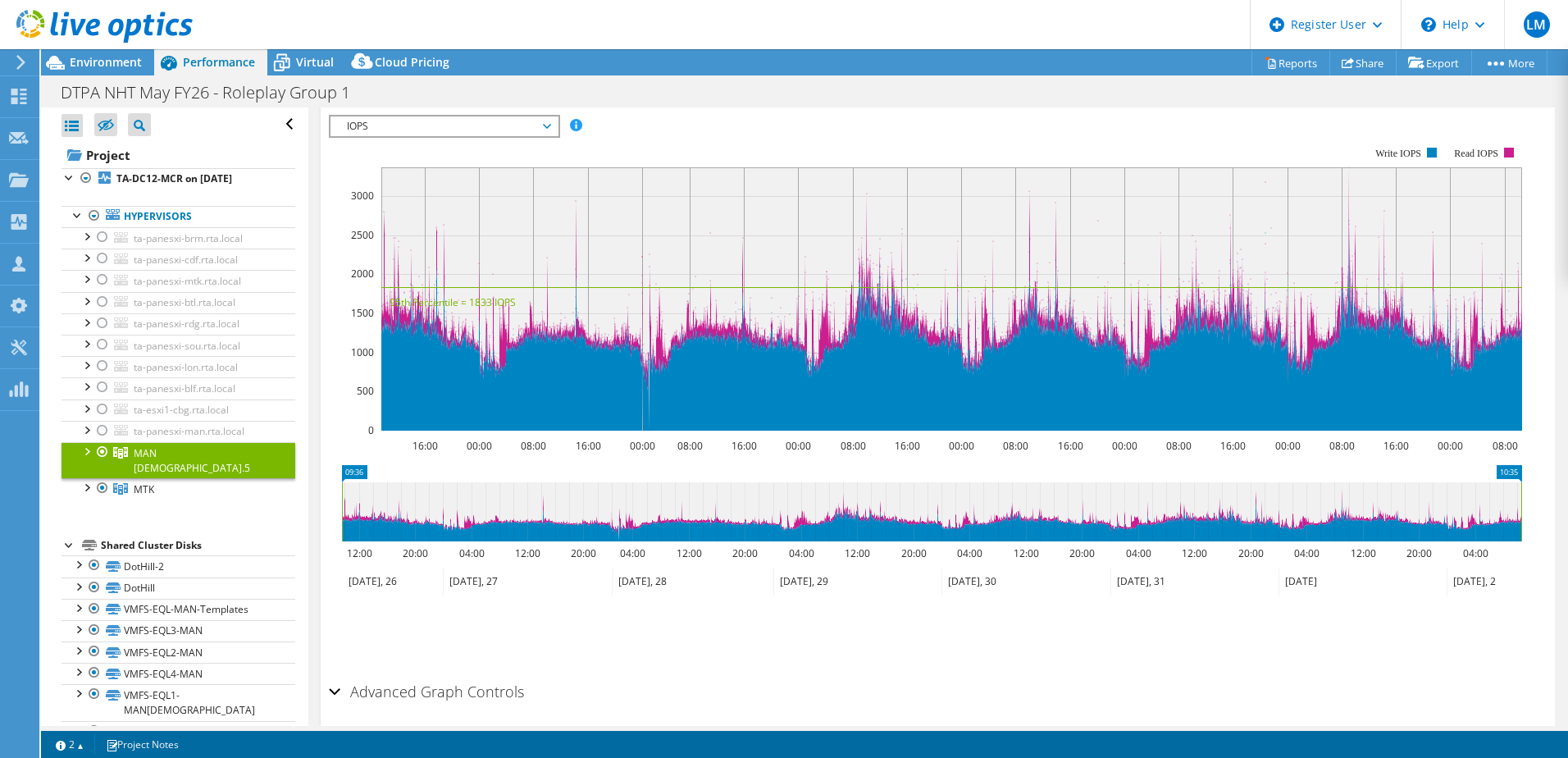
click at [532, 130] on span "IOPS" at bounding box center [443, 126] width 210 height 20
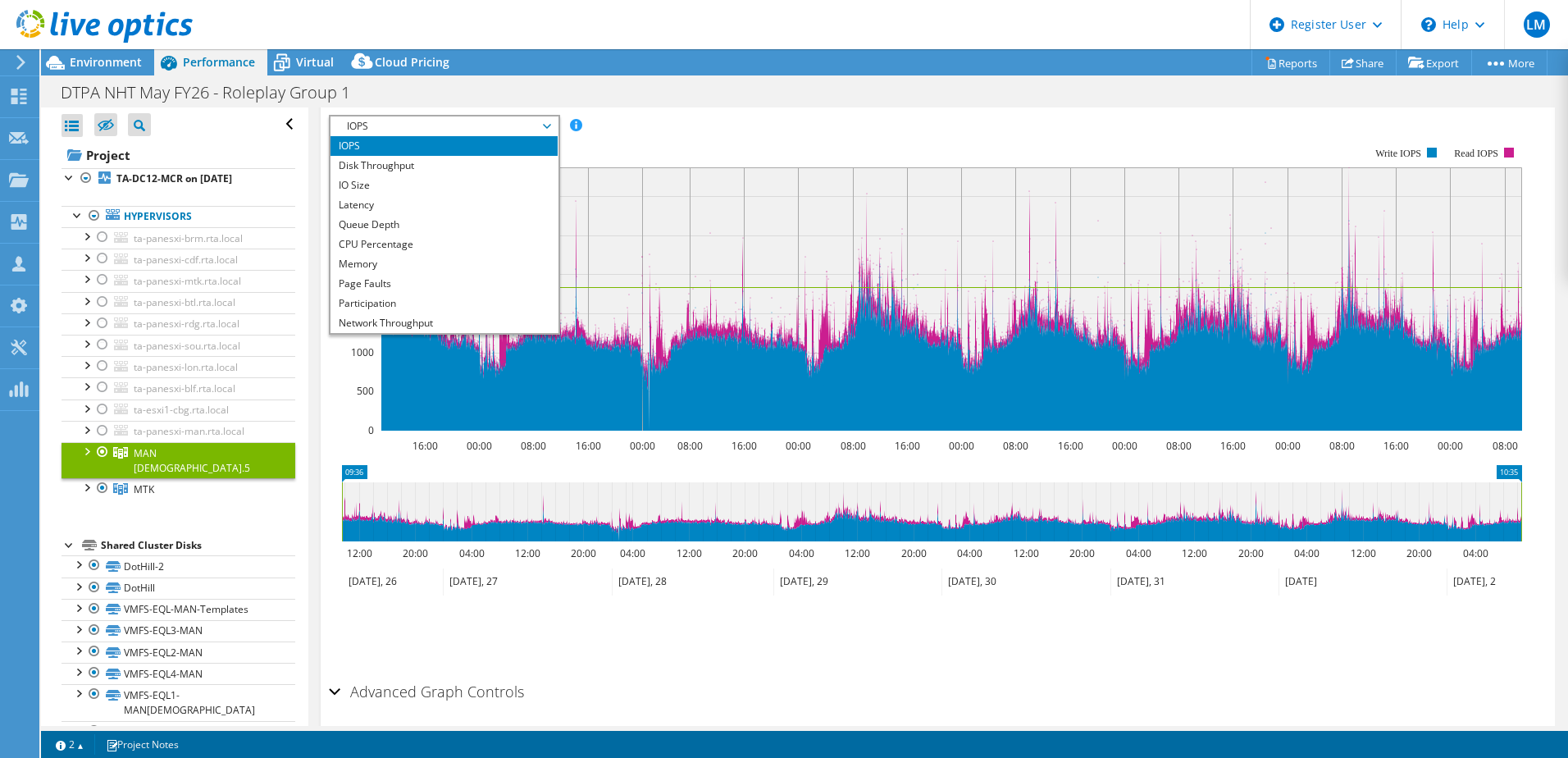
click at [697, 113] on div "IOPS Disk Throughput IO Size Latency Queue Depth CPU Percentage Memory Page Fau…" at bounding box center [938, 391] width 1218 height 568
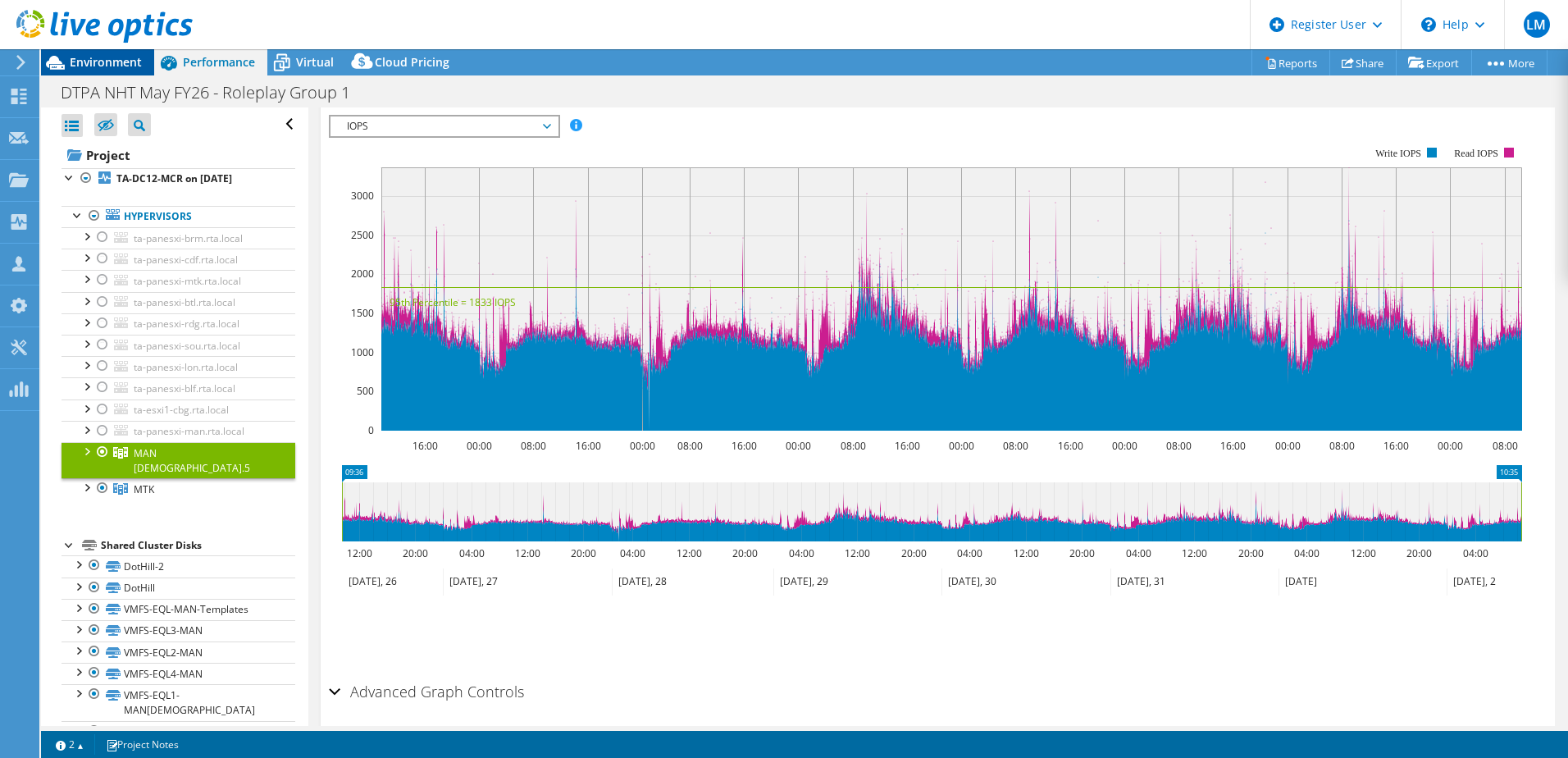
click at [114, 60] on span "Environment" at bounding box center [106, 61] width 73 height 15
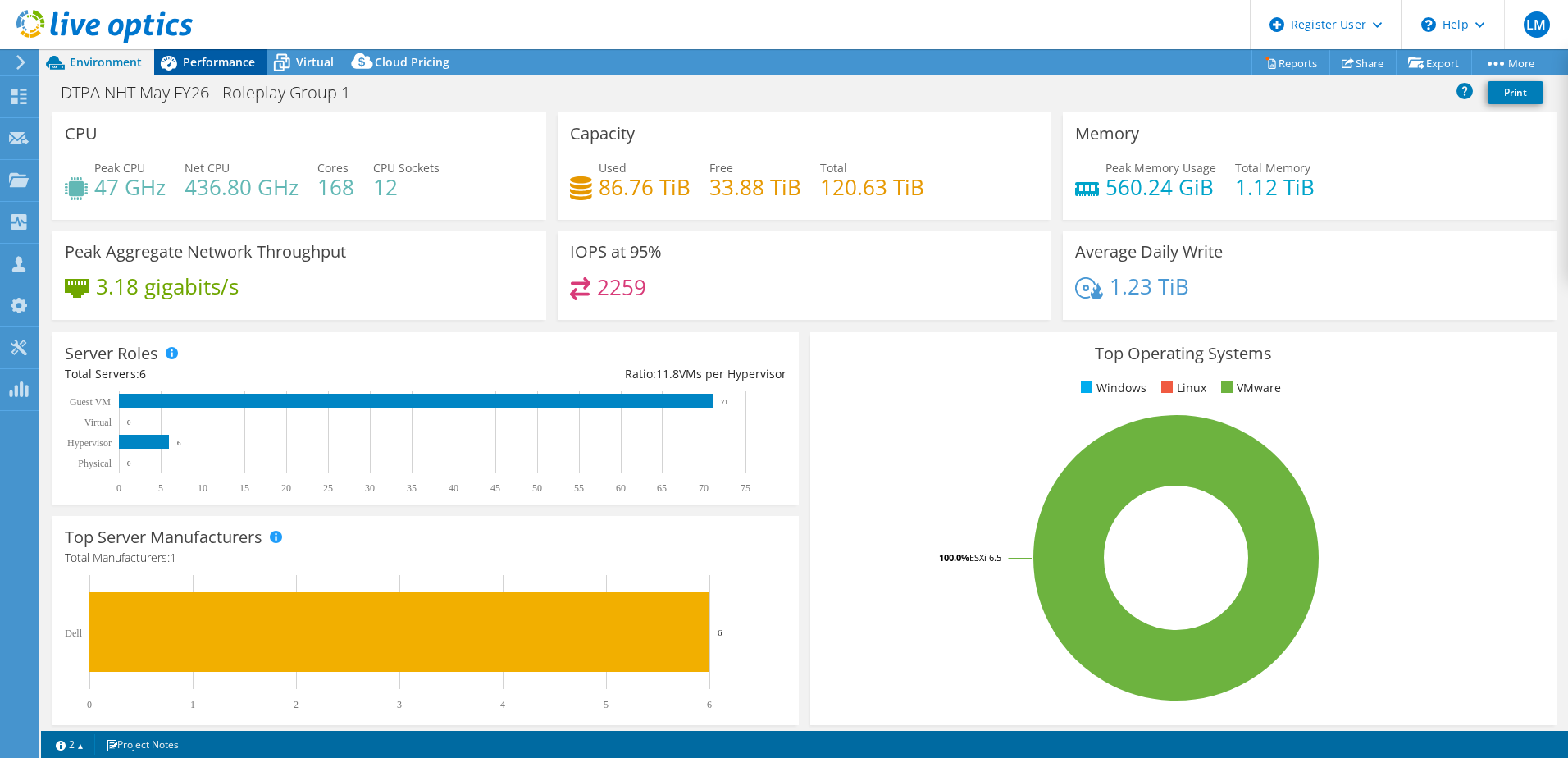
click at [209, 73] on div "Performance" at bounding box center [210, 62] width 113 height 26
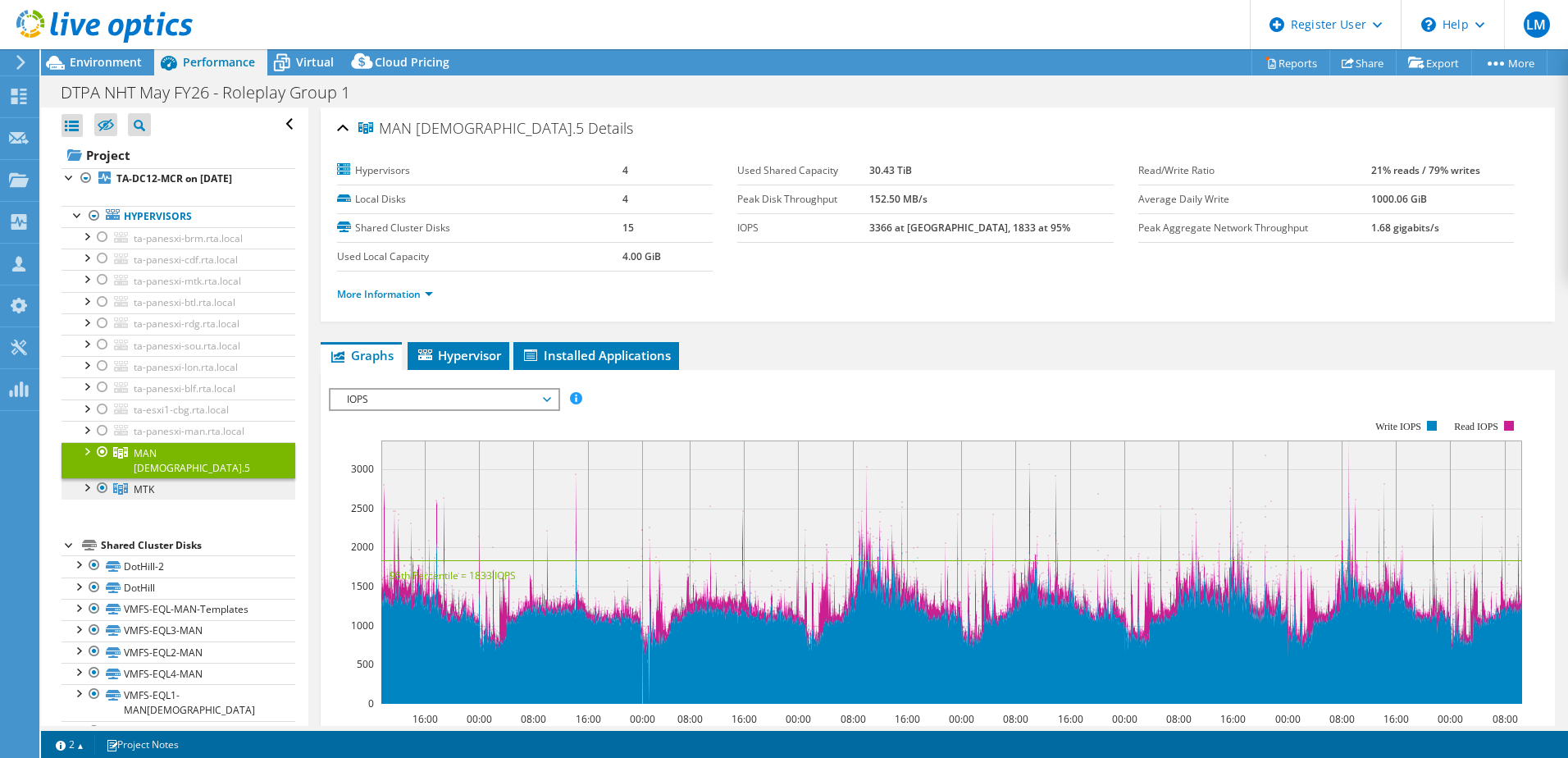
click at [185, 478] on link "MTK" at bounding box center [178, 489] width 234 height 22
